Goal: Task Accomplishment & Management: Manage account settings

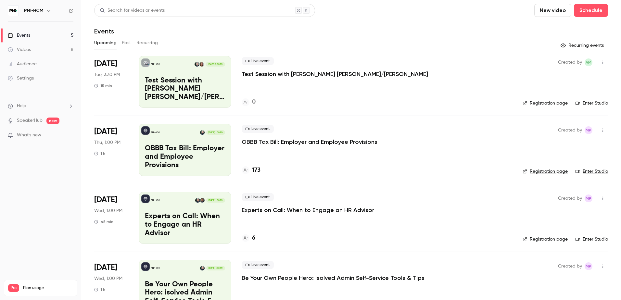
click at [283, 73] on p "Test Session with [PERSON_NAME] [PERSON_NAME]/[PERSON_NAME]" at bounding box center [335, 74] width 186 height 8
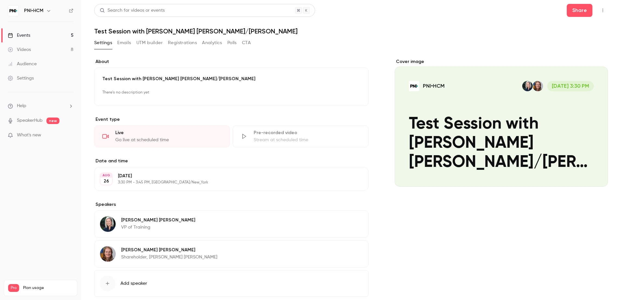
click at [163, 180] on div "[DATE] 3:30 PM - 3:45 PM, [GEOGRAPHIC_DATA]/New_York" at bounding box center [226, 179] width 216 height 12
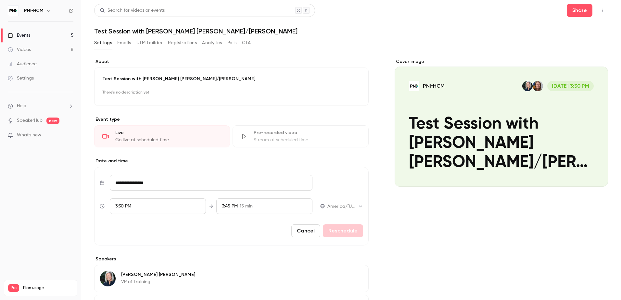
click at [120, 205] on span "3:30 PM" at bounding box center [123, 206] width 16 height 5
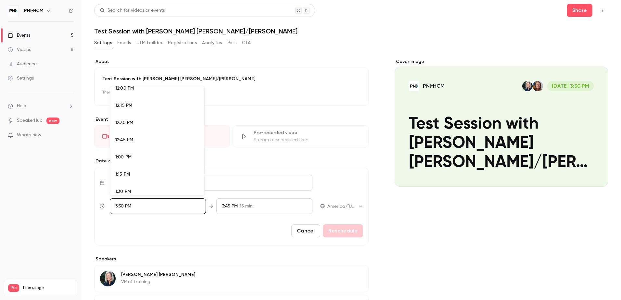
scroll to position [827, 0]
click at [125, 96] on span "12:00 PM" at bounding box center [124, 94] width 19 height 5
click at [342, 232] on div at bounding box center [310, 150] width 621 height 300
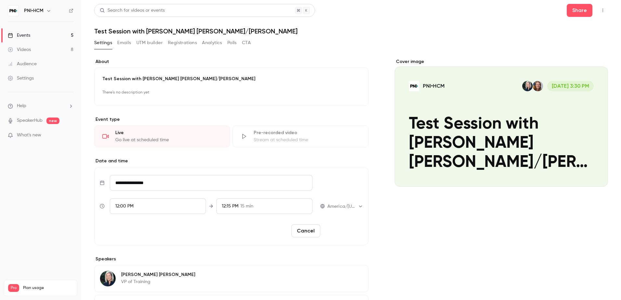
click at [340, 231] on button "Reschedule" at bounding box center [343, 230] width 40 height 13
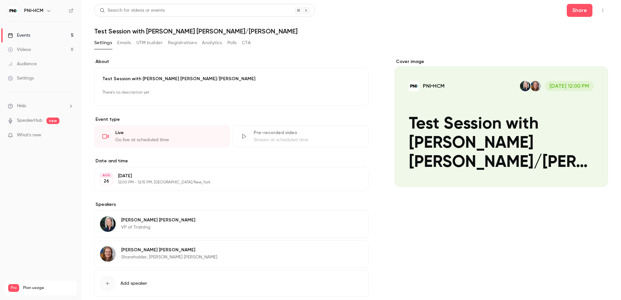
click at [124, 44] on button "Emails" at bounding box center [124, 43] width 14 height 10
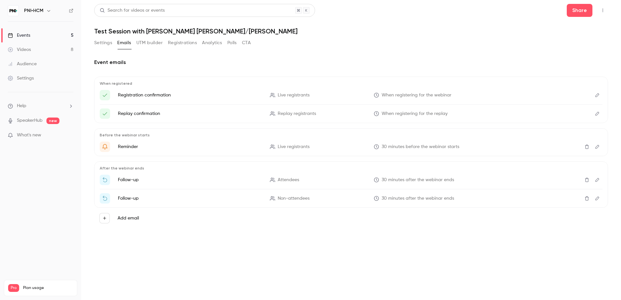
click at [153, 44] on button "UTM builder" at bounding box center [149, 43] width 26 height 10
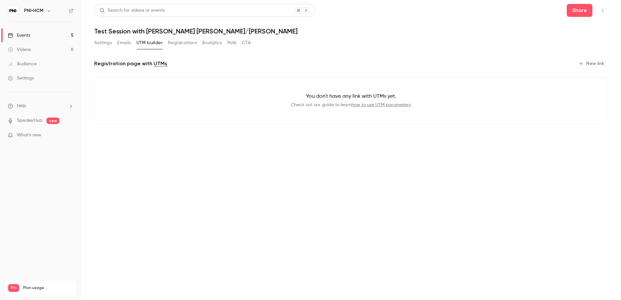
click at [245, 44] on button "CTA" at bounding box center [246, 43] width 9 height 10
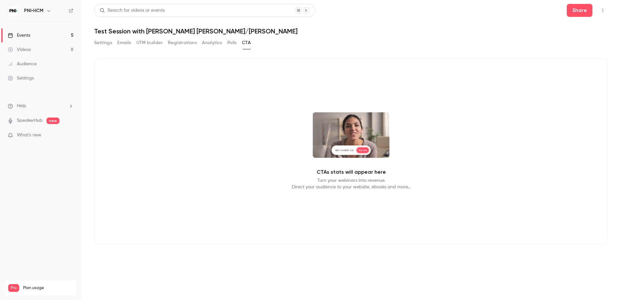
click at [229, 42] on button "Polls" at bounding box center [231, 43] width 9 height 10
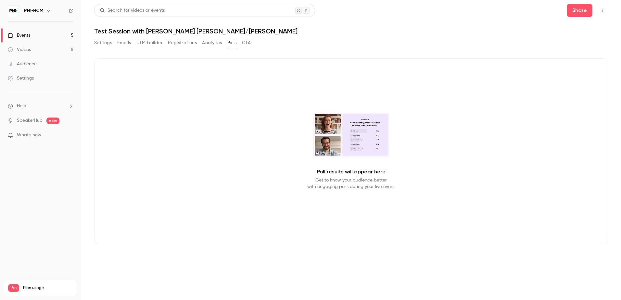
click at [214, 43] on button "Analytics" at bounding box center [212, 43] width 20 height 10
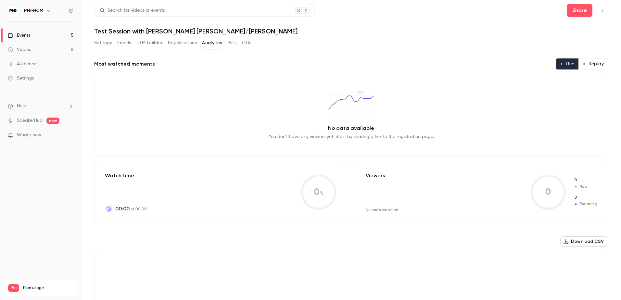
click at [104, 44] on button "Settings" at bounding box center [103, 43] width 18 height 10
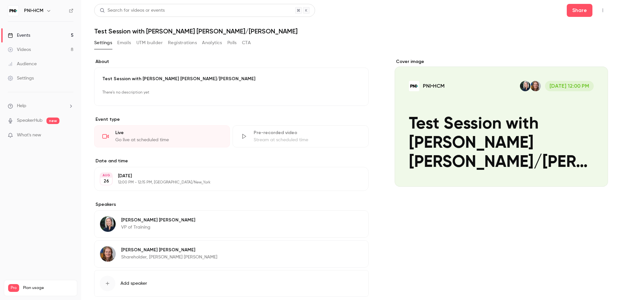
click at [123, 42] on button "Emails" at bounding box center [124, 43] width 14 height 10
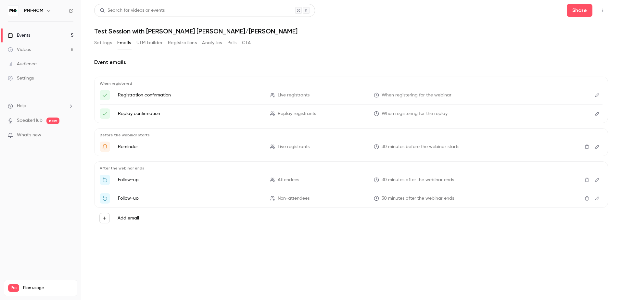
click at [150, 43] on button "UTM builder" at bounding box center [149, 43] width 26 height 10
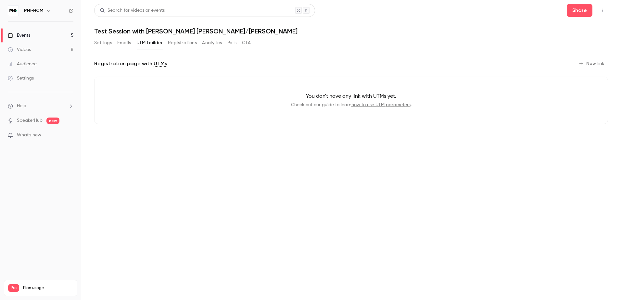
click at [184, 44] on button "Registrations" at bounding box center [182, 43] width 29 height 10
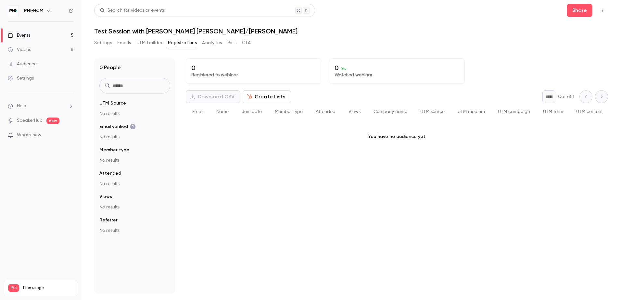
click at [28, 32] on div "Events" at bounding box center [19, 35] width 22 height 6
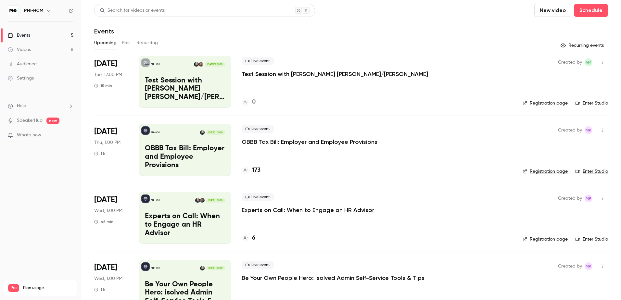
click at [592, 103] on link "Enter Studio" at bounding box center [592, 103] width 32 height 6
click at [37, 135] on span "What's new" at bounding box center [29, 135] width 24 height 7
click at [369, 24] on div at bounding box center [310, 150] width 621 height 300
